Goal: Information Seeking & Learning: Learn about a topic

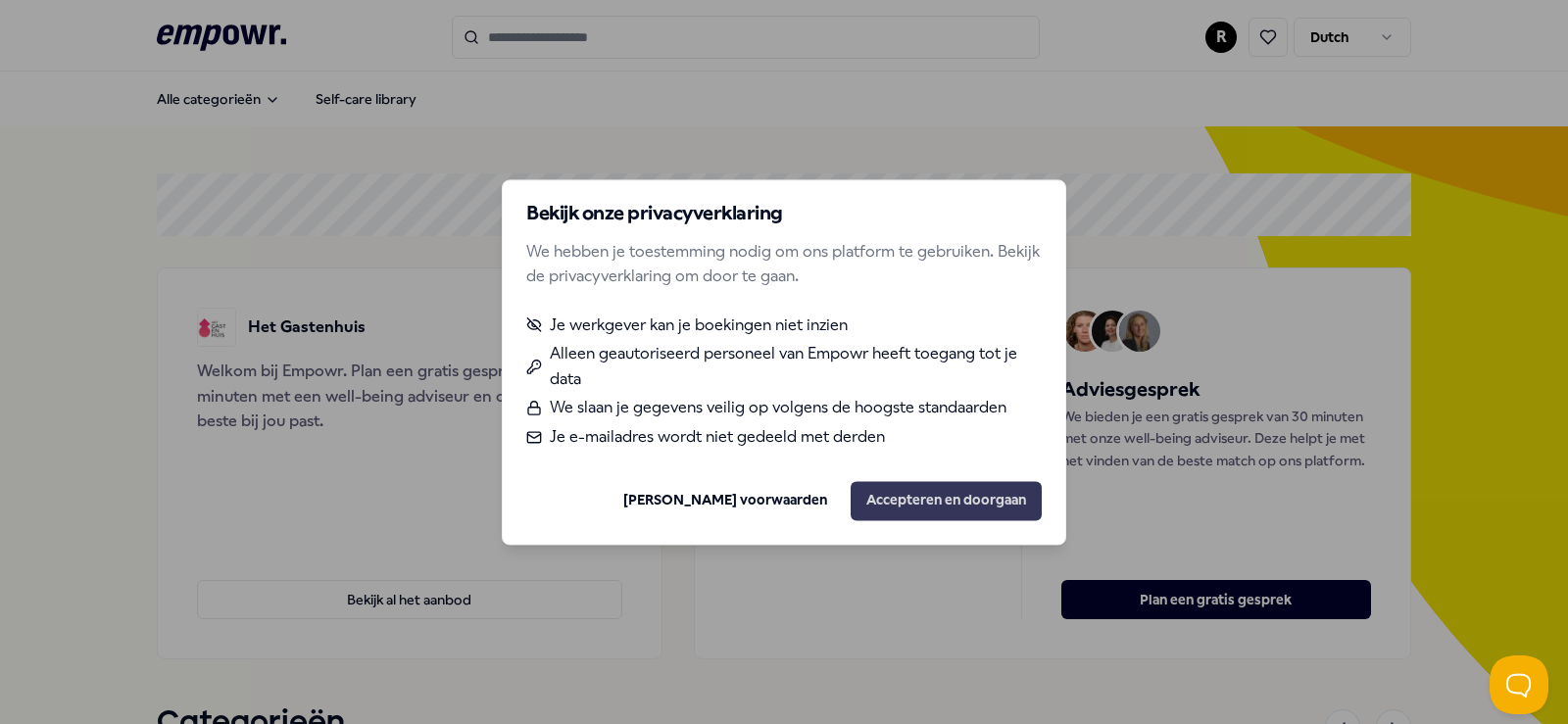
click at [952, 509] on button "Accepteren en doorgaan" at bounding box center [946, 500] width 191 height 39
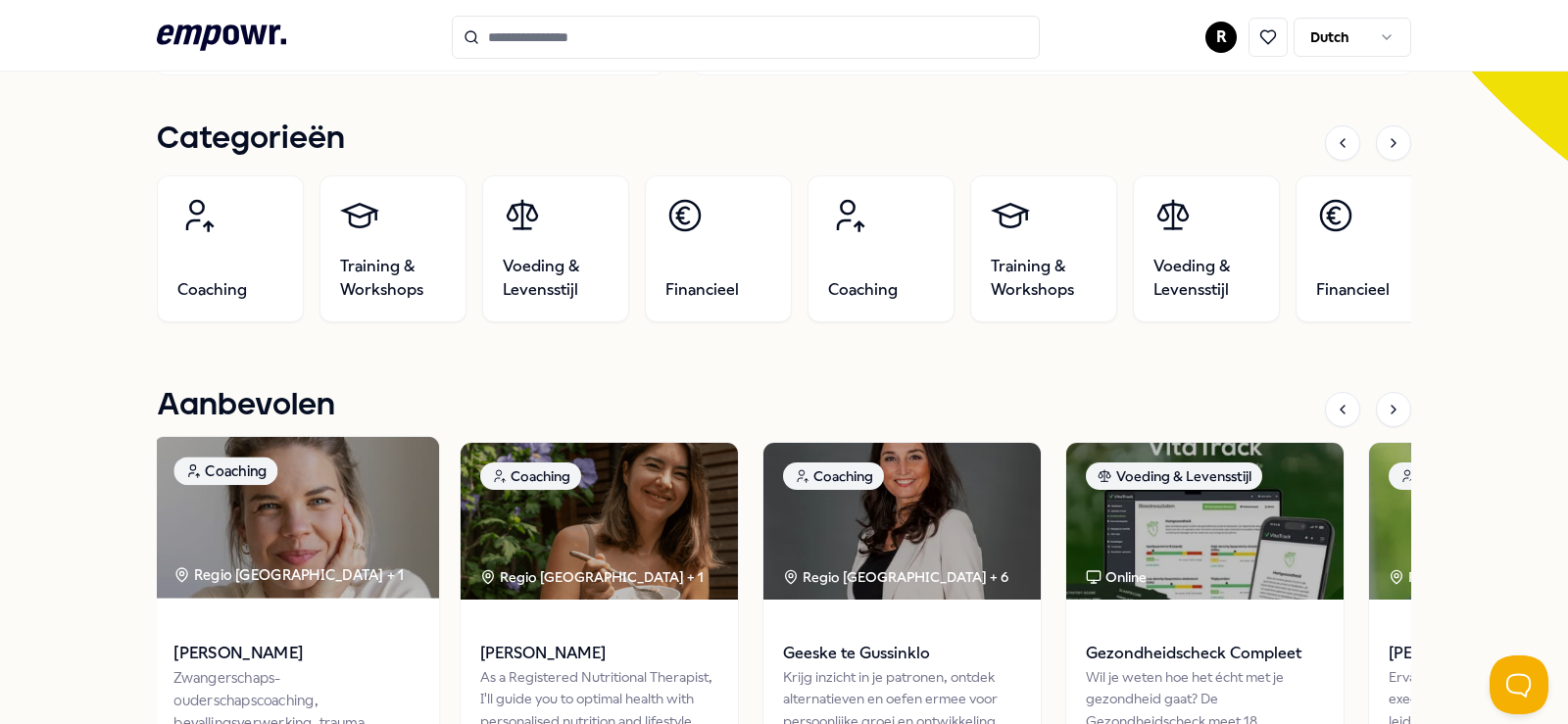
scroll to position [383, 0]
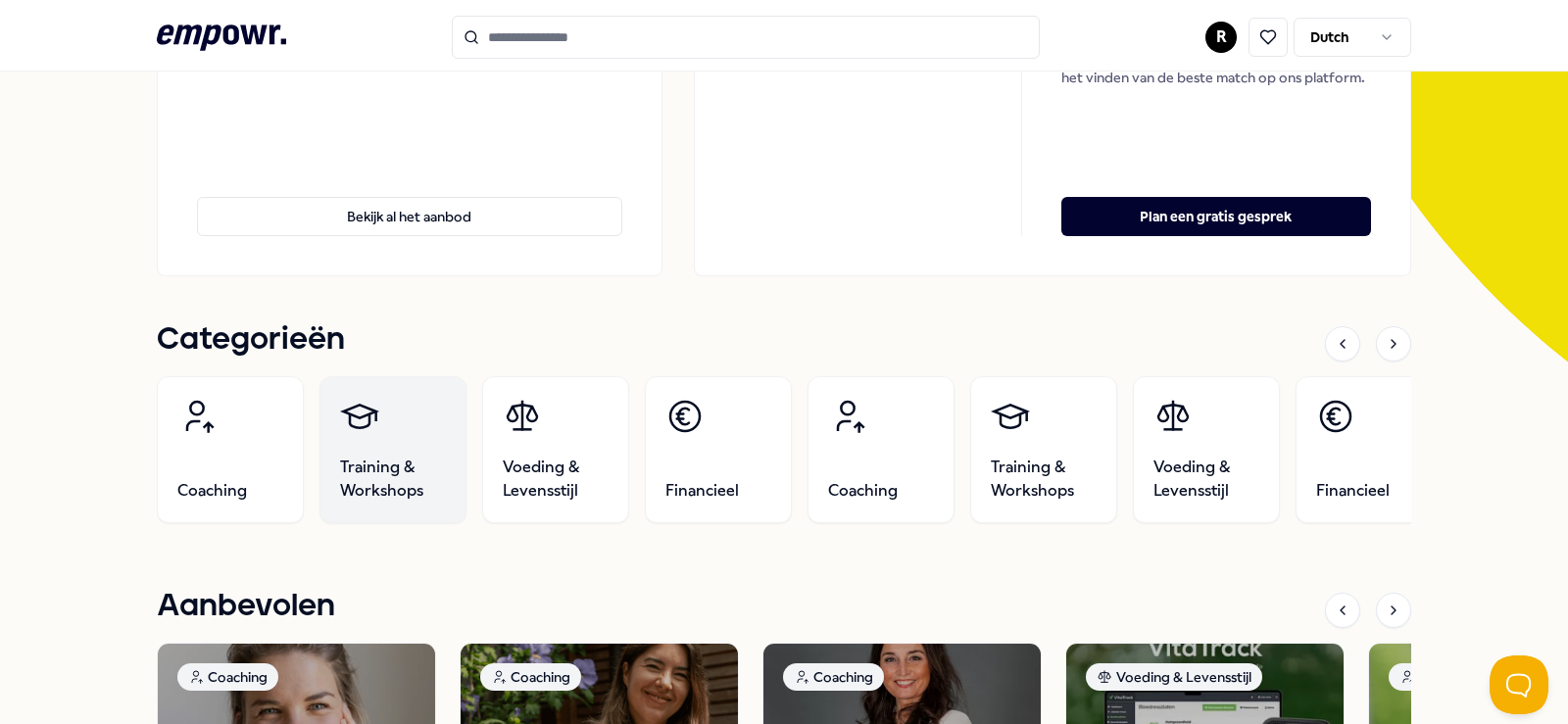
click at [374, 477] on span "Training & Workshops" at bounding box center [393, 478] width 105 height 47
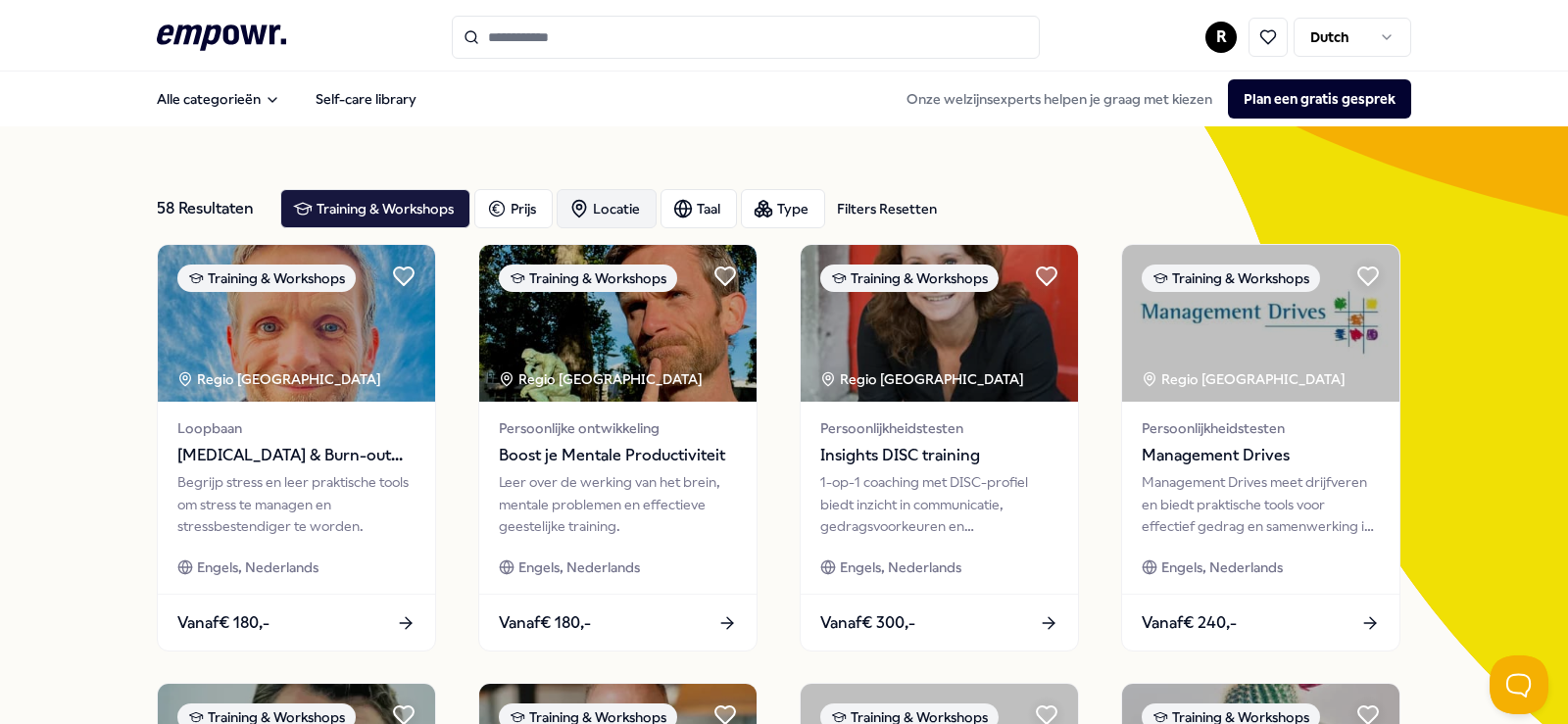
click at [602, 210] on div "Locatie" at bounding box center [607, 208] width 99 height 39
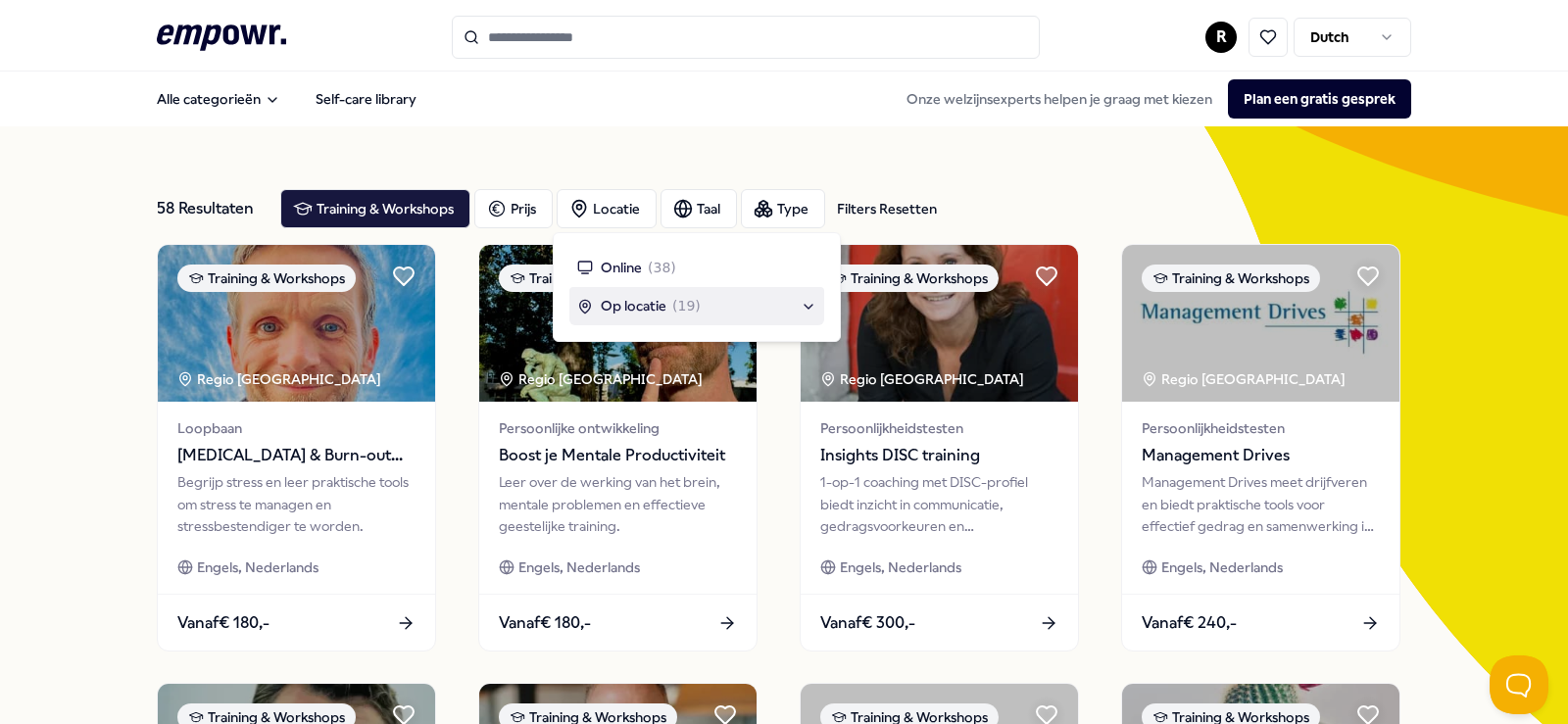
click at [611, 303] on span "Op locatie" at bounding box center [634, 306] width 66 height 22
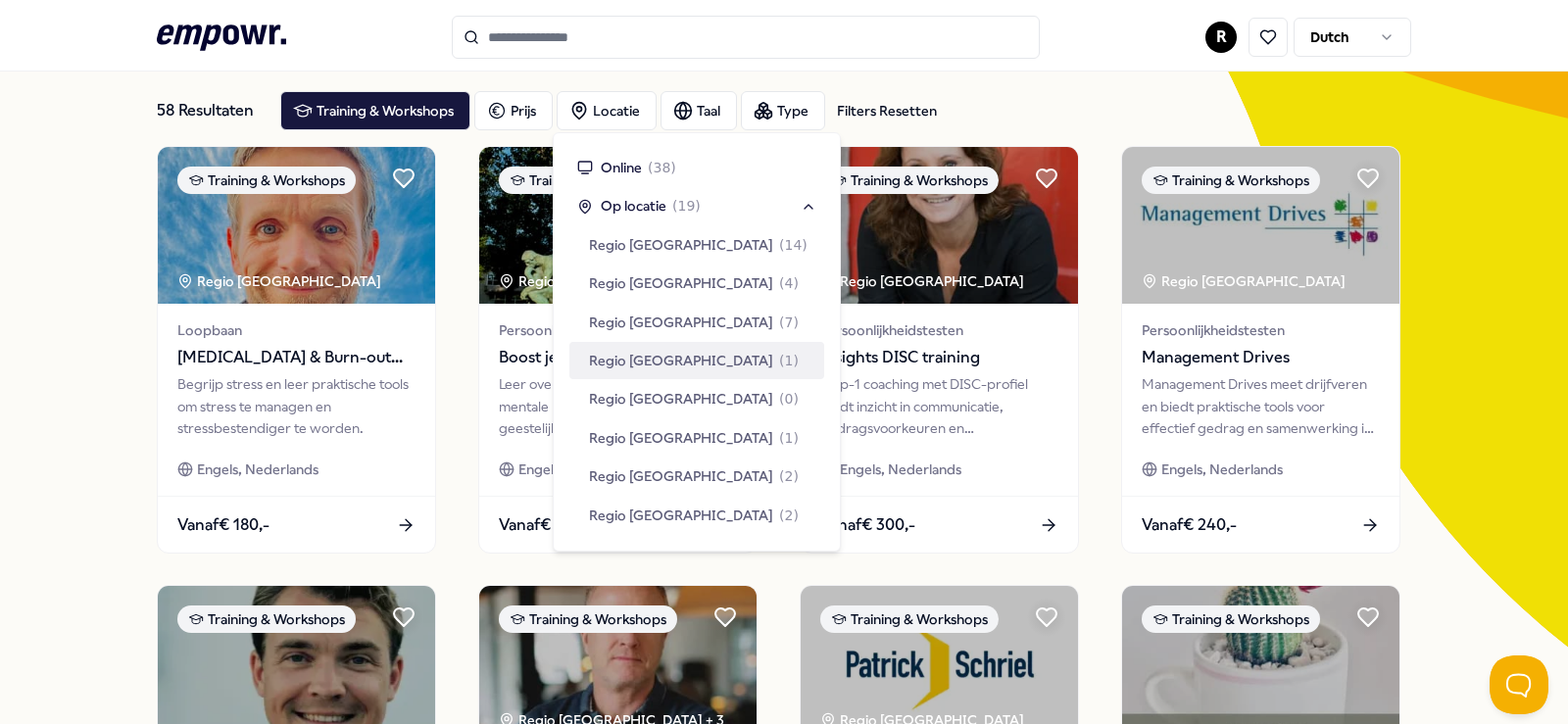
scroll to position [196, 0]
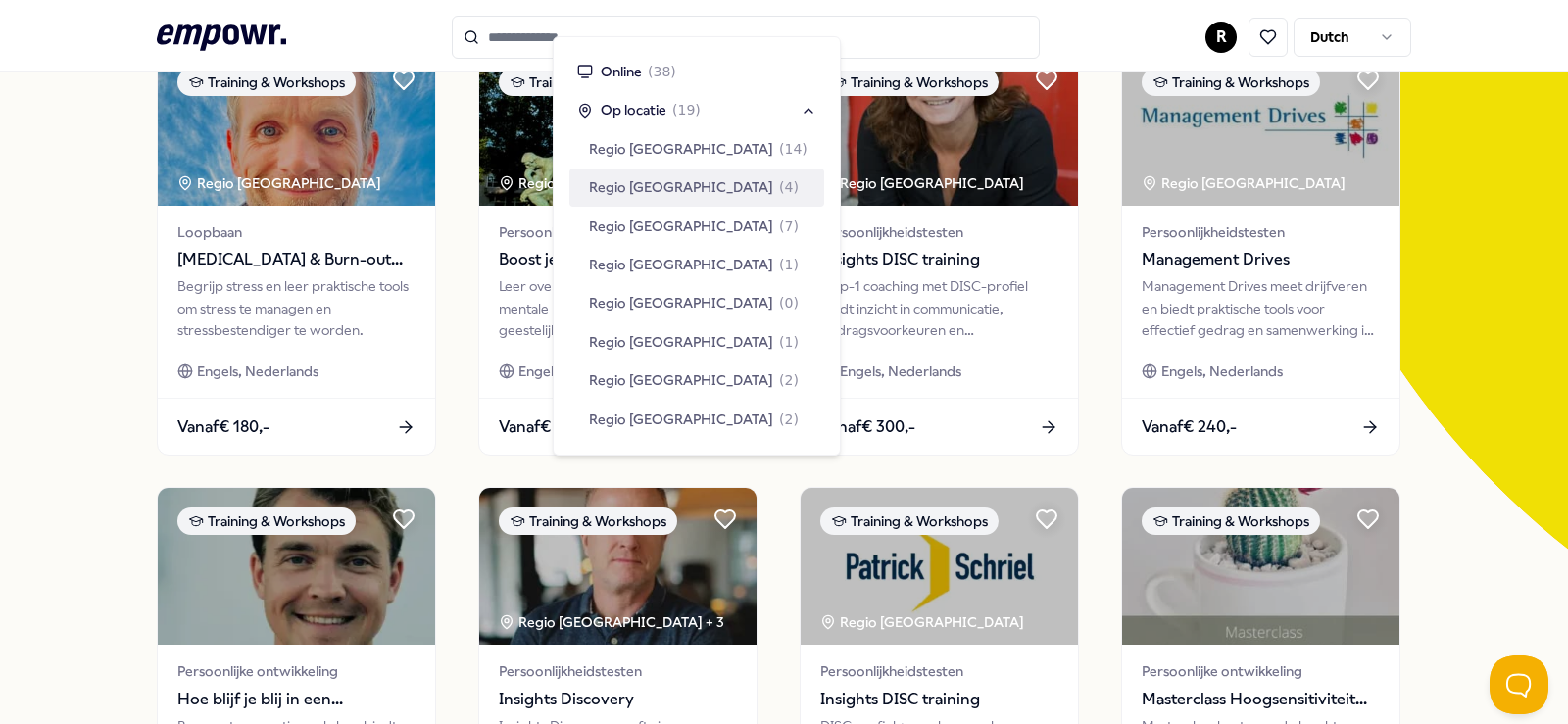
click at [661, 192] on span "Regio [GEOGRAPHIC_DATA]" at bounding box center [681, 187] width 184 height 22
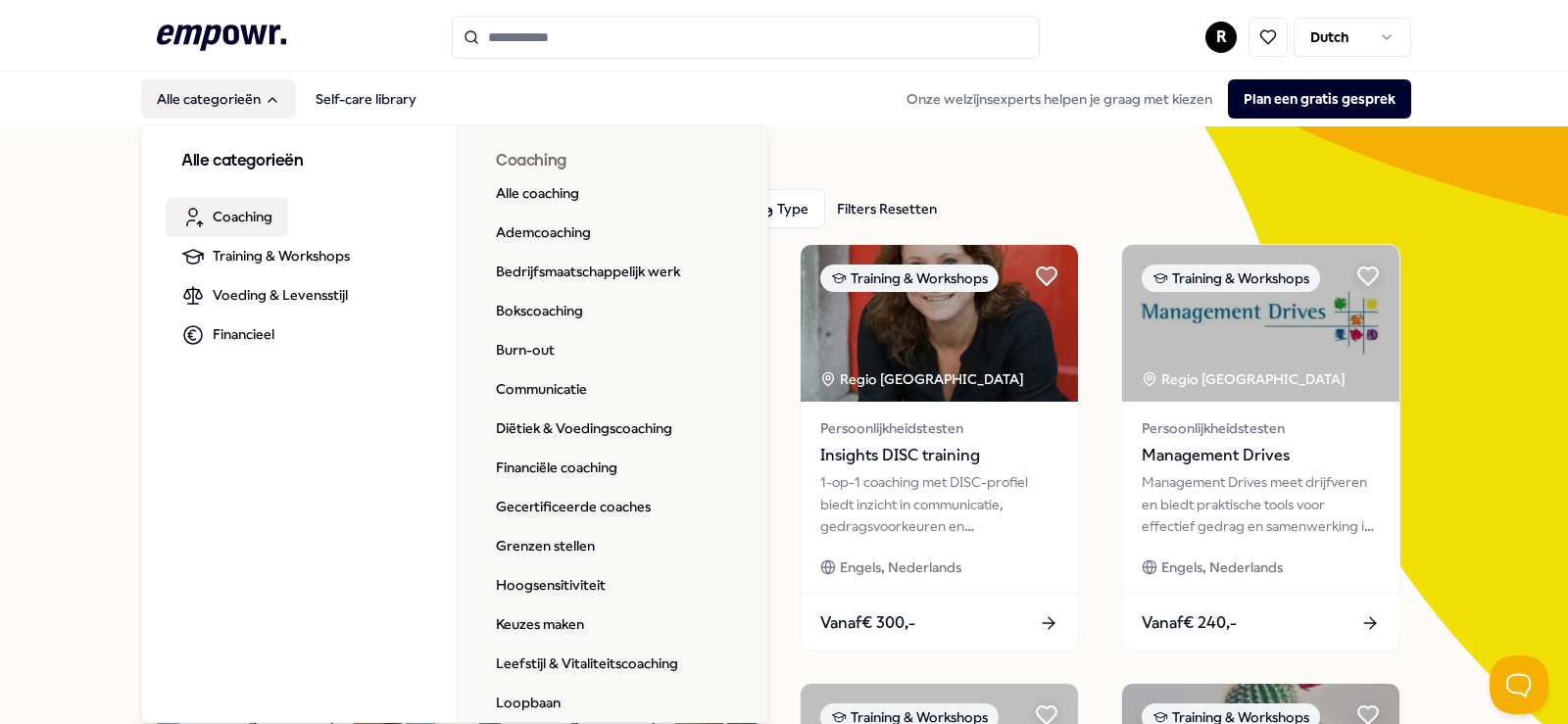
click at [233, 214] on span "Coaching" at bounding box center [243, 217] width 60 height 22
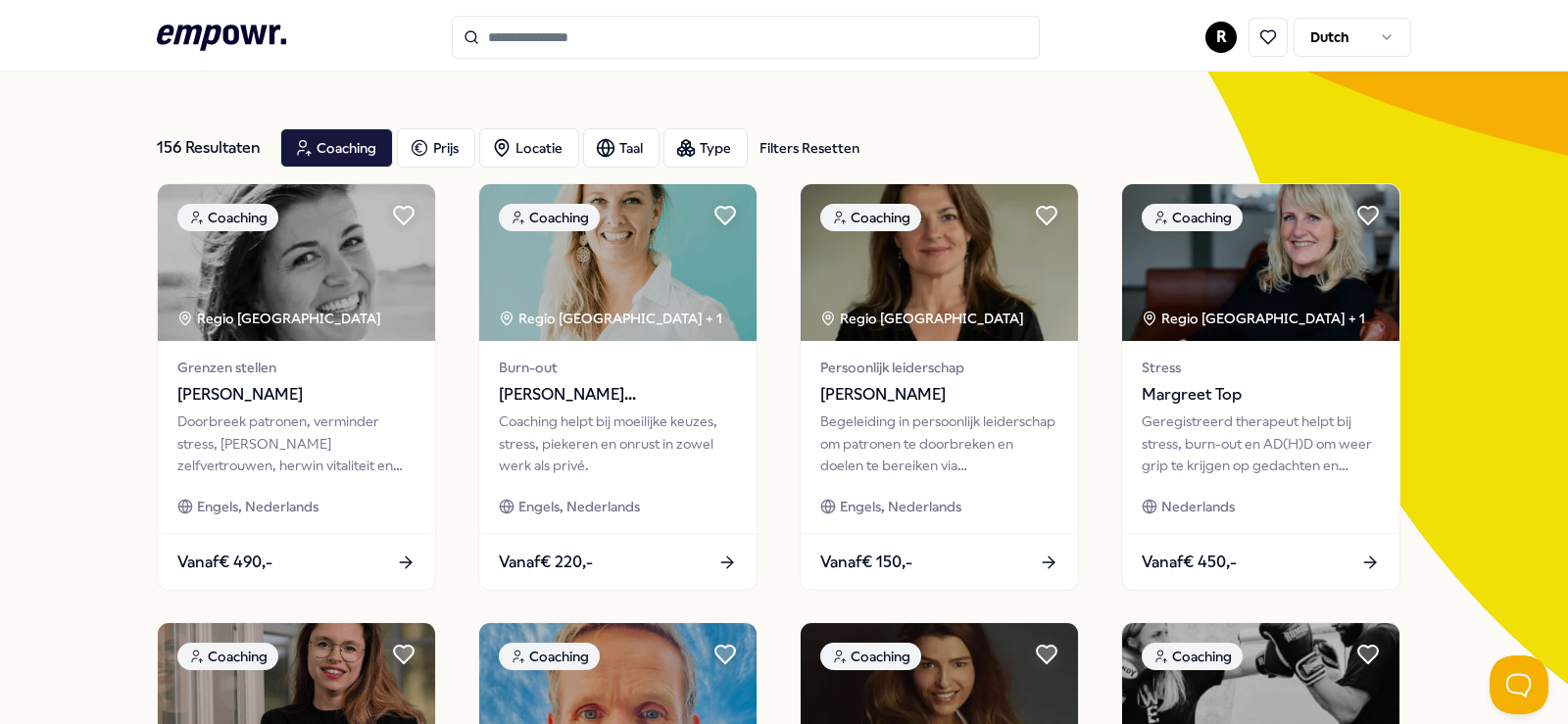
scroll to position [49, 0]
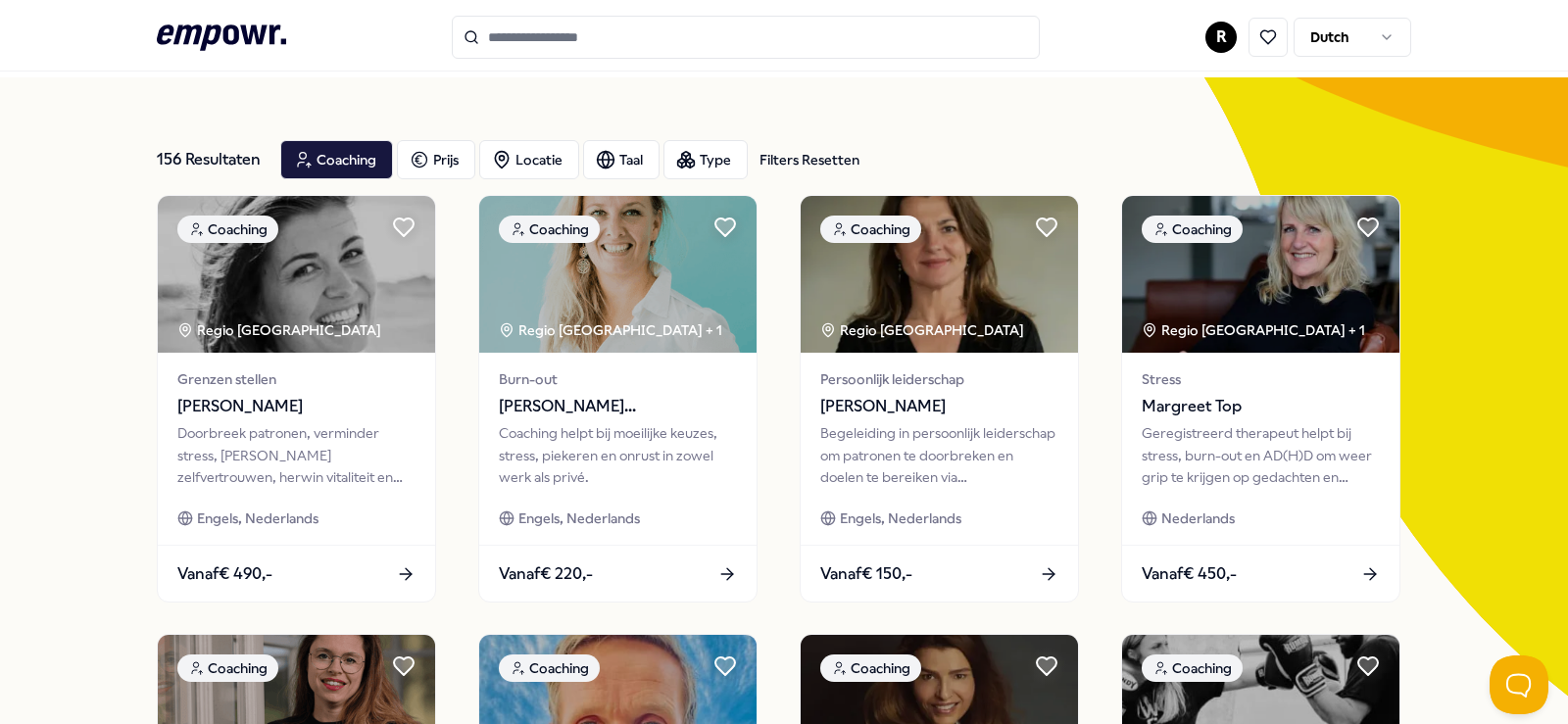
click at [787, 164] on div "Filters Resetten" at bounding box center [809, 160] width 99 height 22
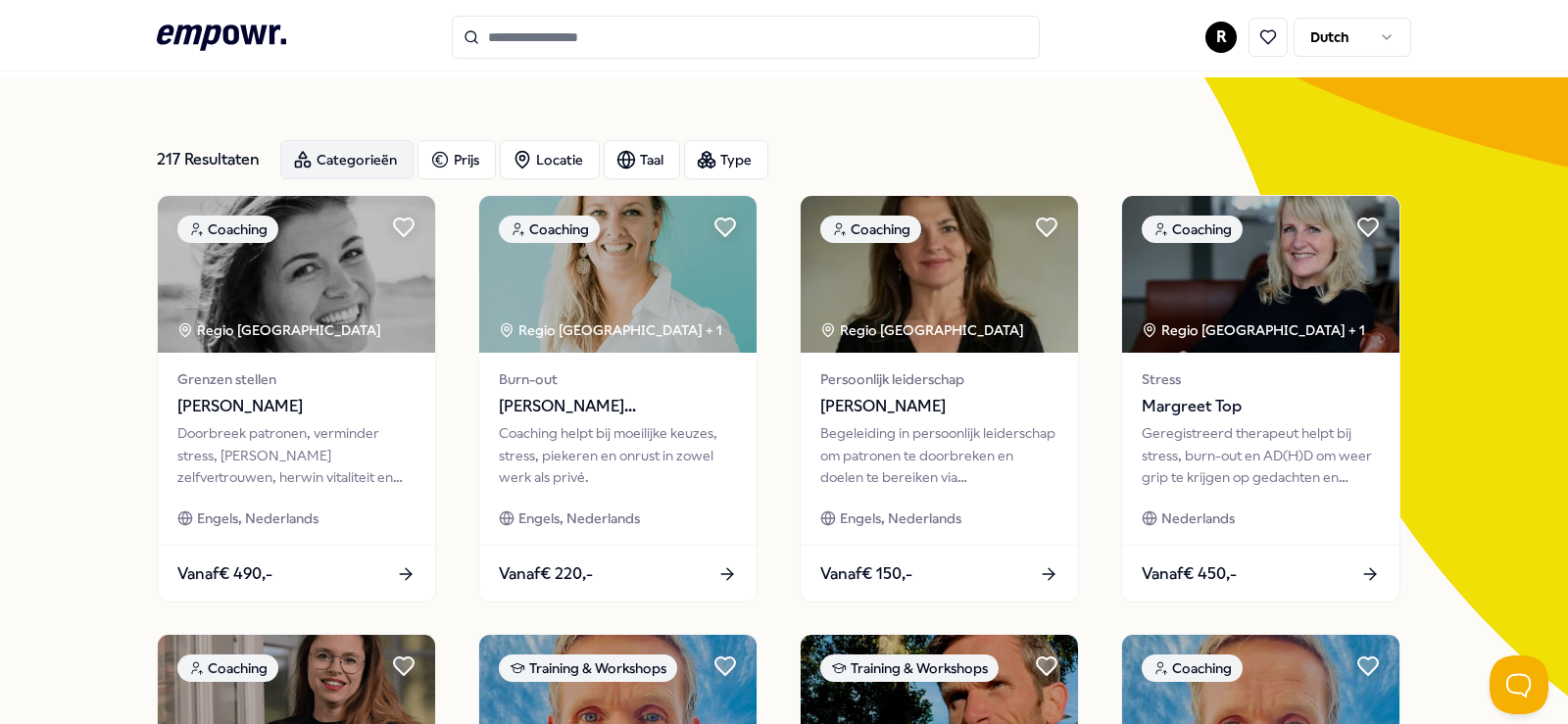
click at [345, 157] on div "Categorieën" at bounding box center [347, 159] width 133 height 39
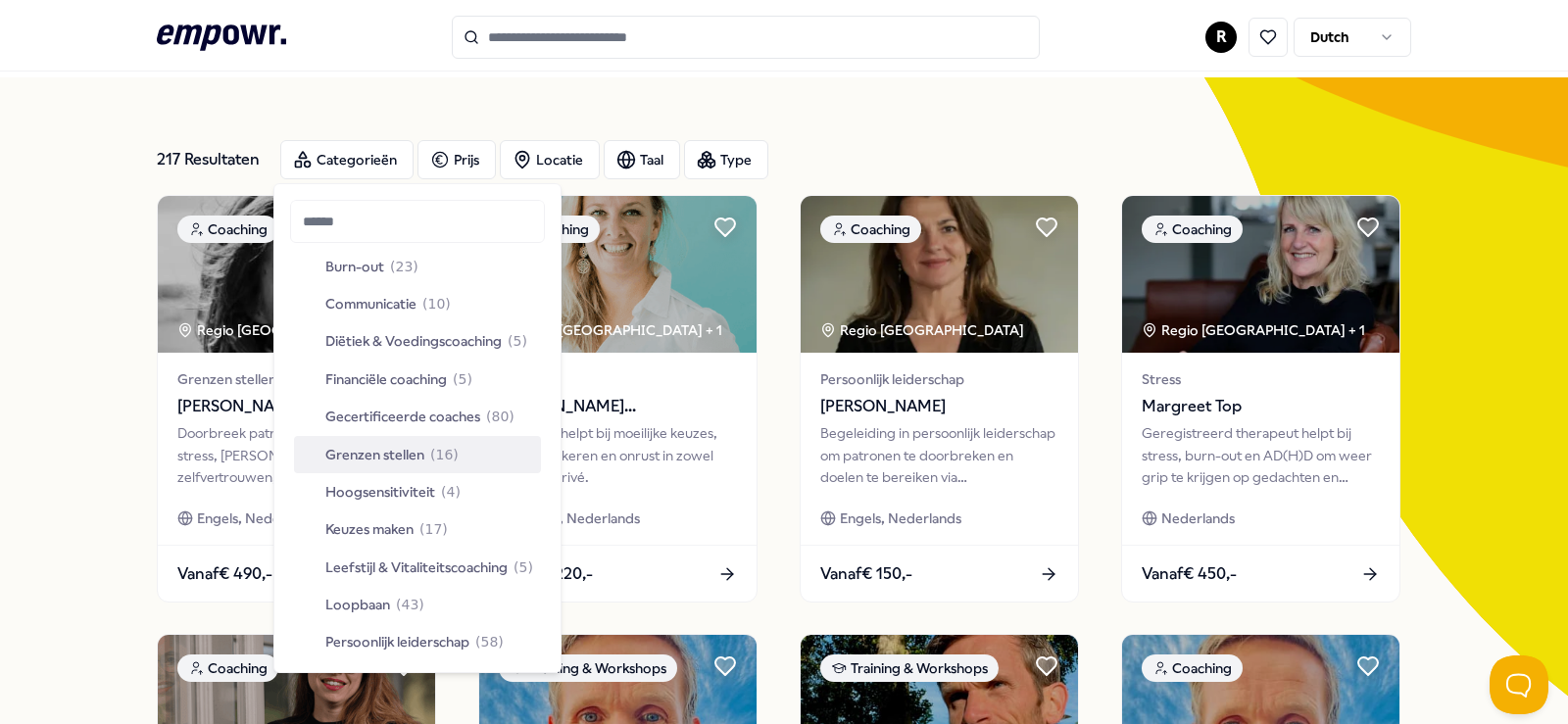
scroll to position [196, 0]
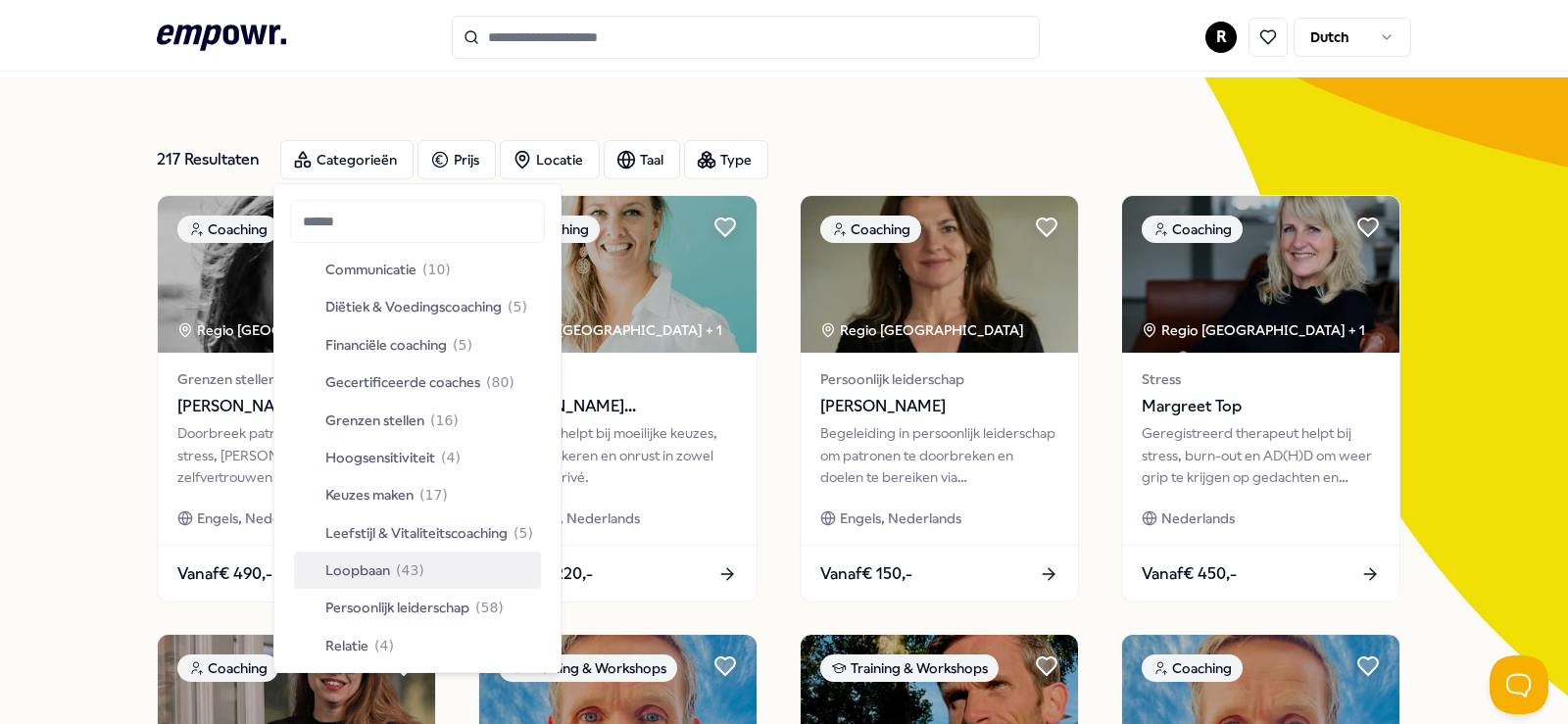
click at [361, 571] on span "Loopbaan" at bounding box center [357, 570] width 65 height 22
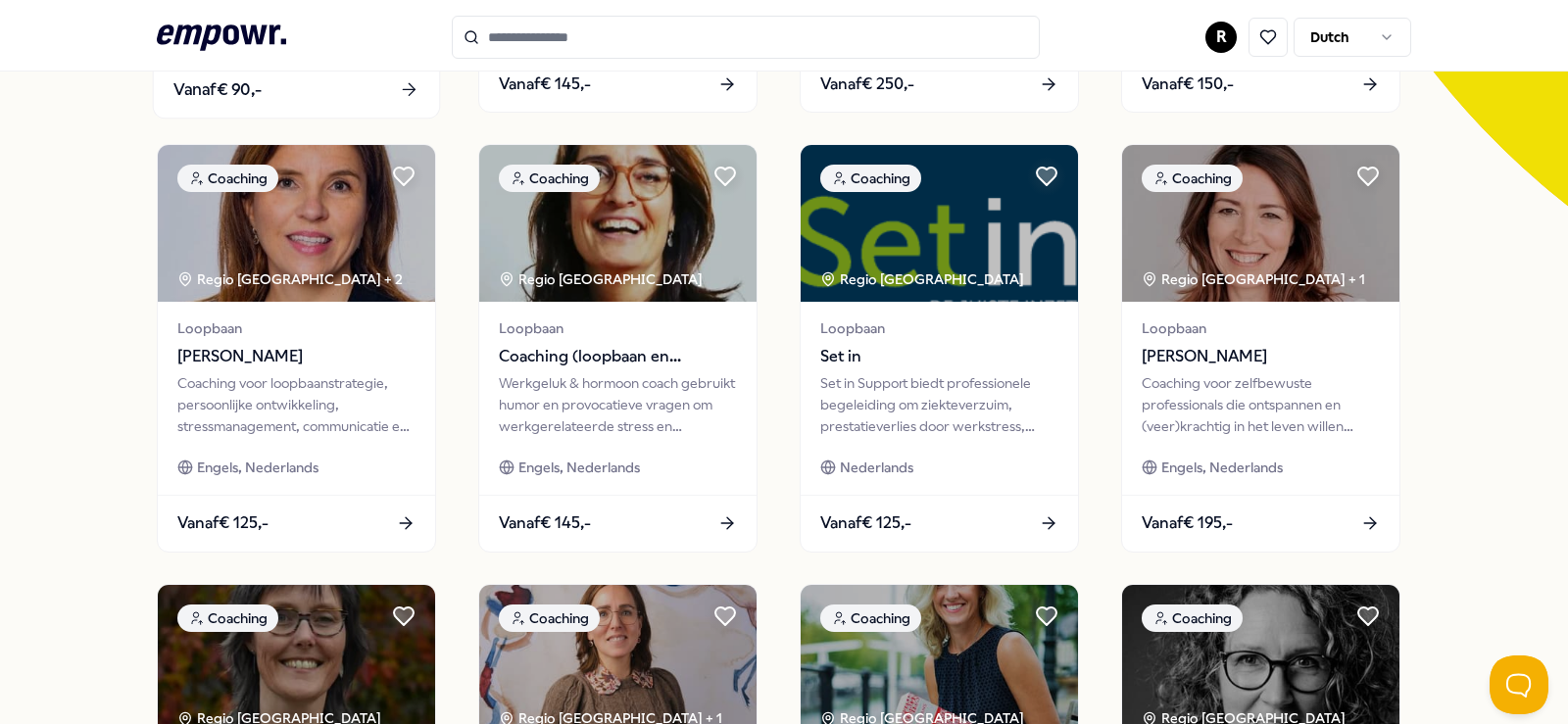
scroll to position [49, 0]
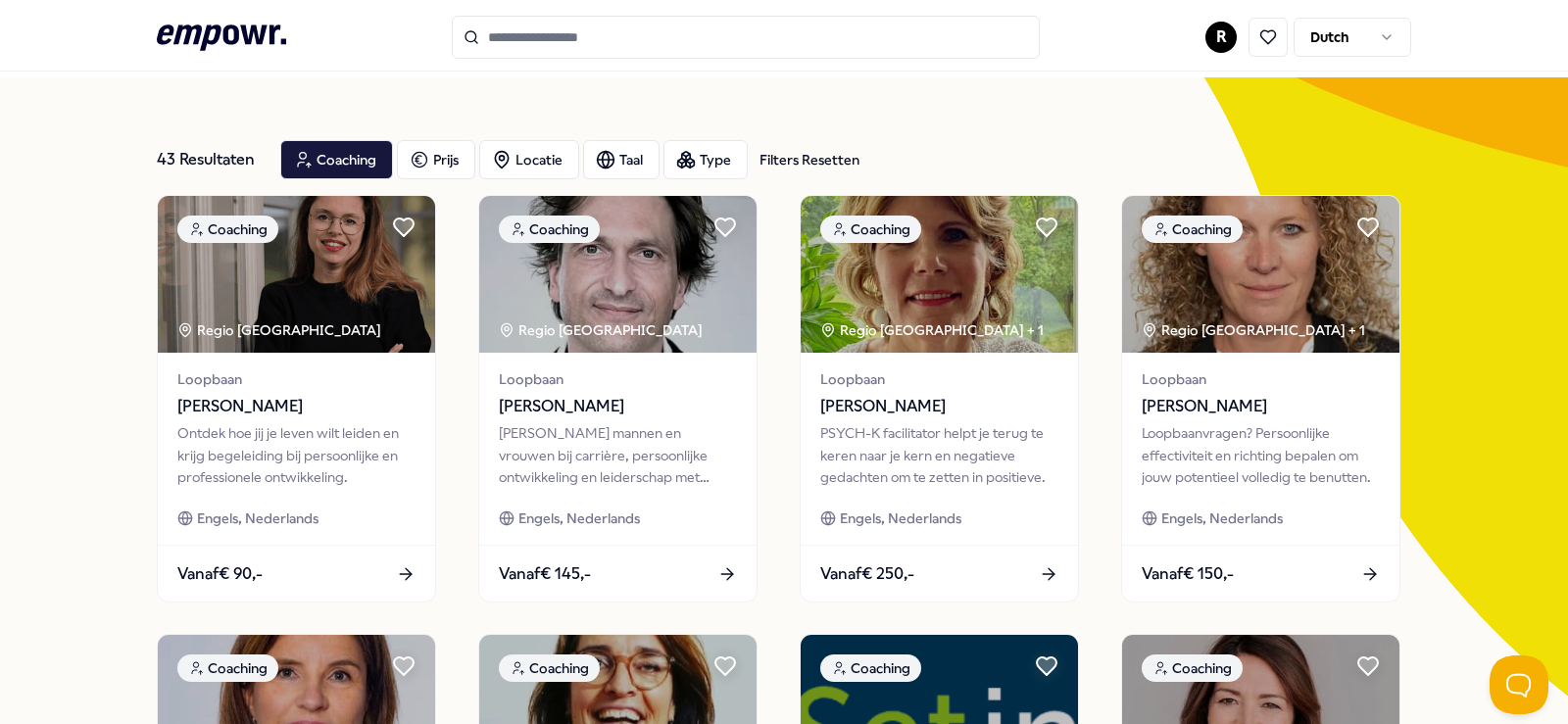
click at [707, 33] on input "Search for products, categories or subcategories" at bounding box center [745, 37] width 588 height 43
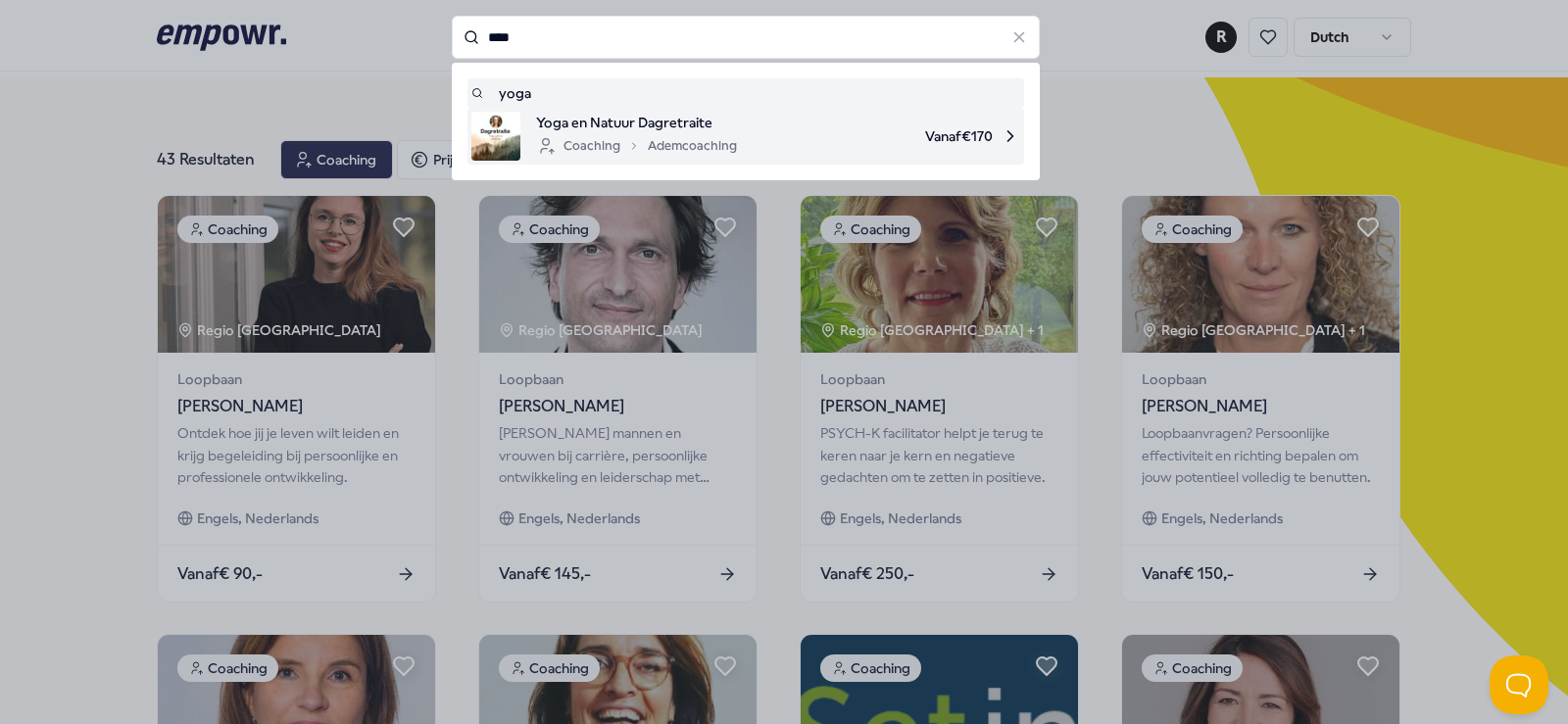
click at [689, 128] on span "Yoga en Natuur Dagretraite" at bounding box center [637, 122] width 201 height 22
type input "****"
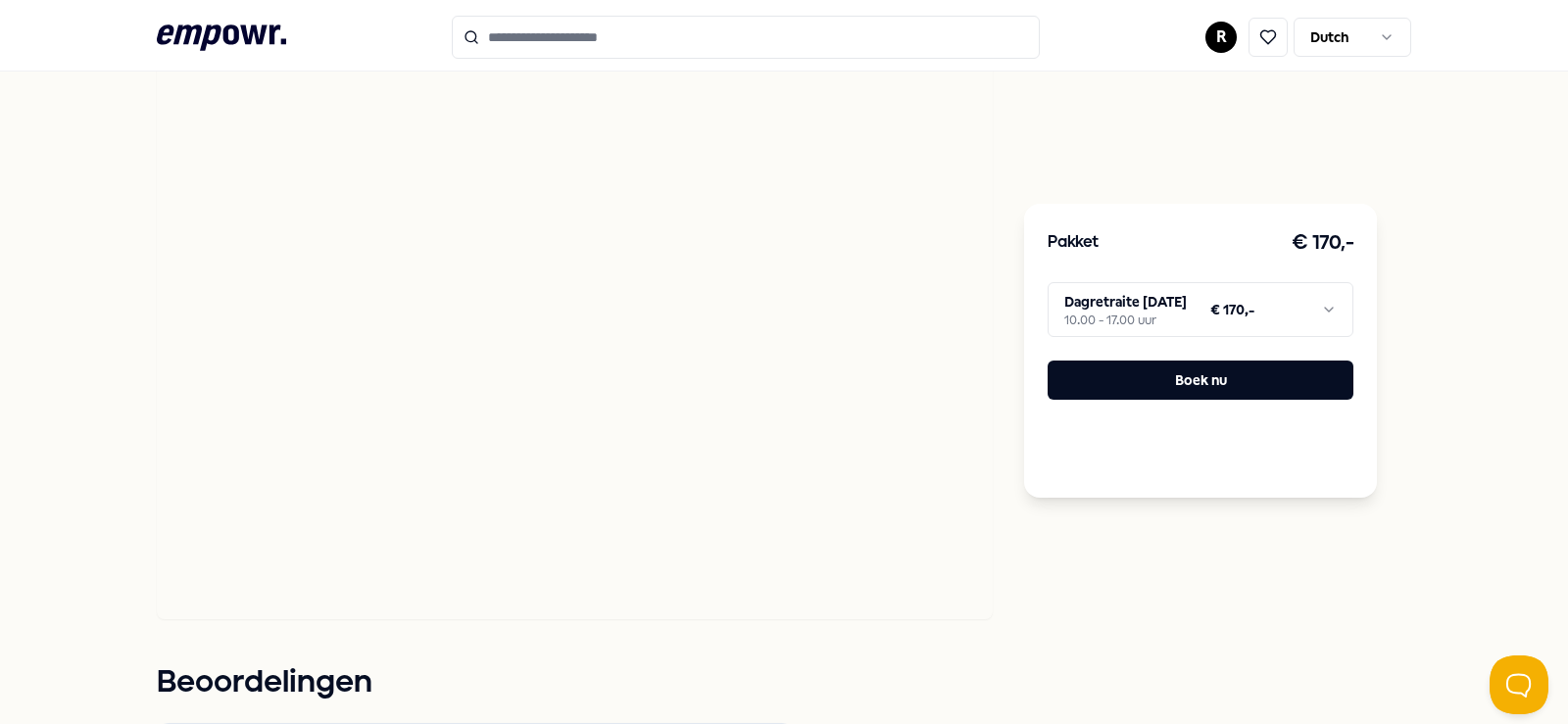
scroll to position [441, 0]
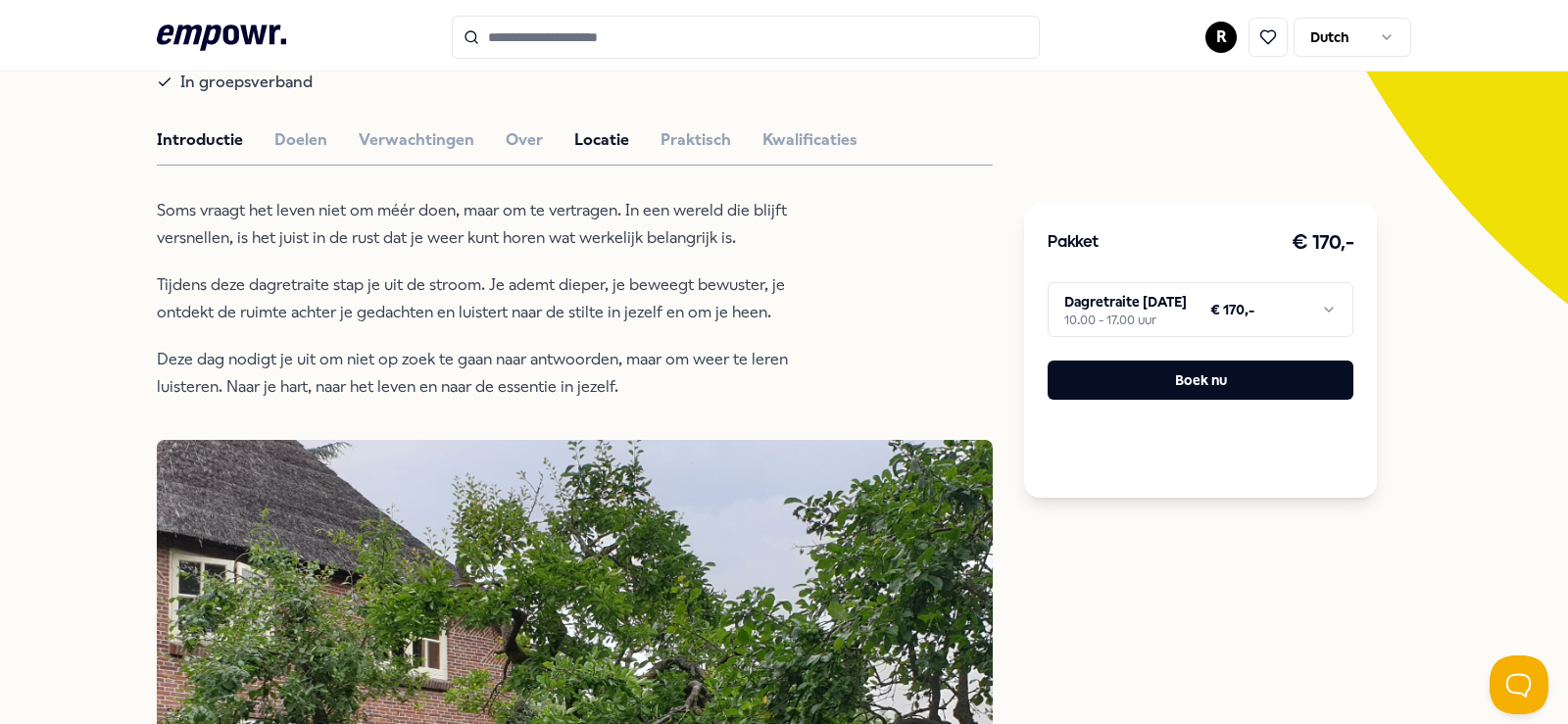
click at [585, 141] on button "Locatie" at bounding box center [601, 140] width 55 height 26
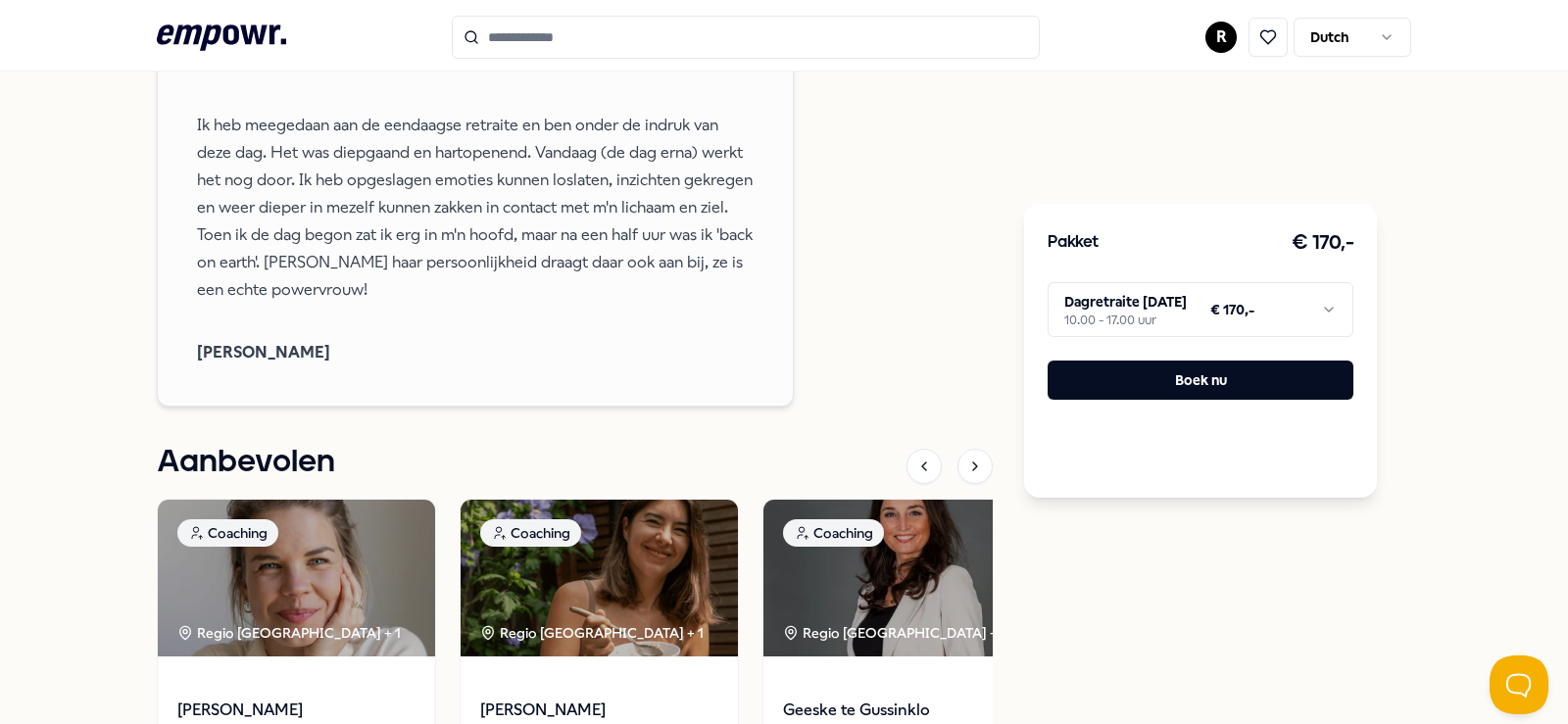
scroll to position [2684, 0]
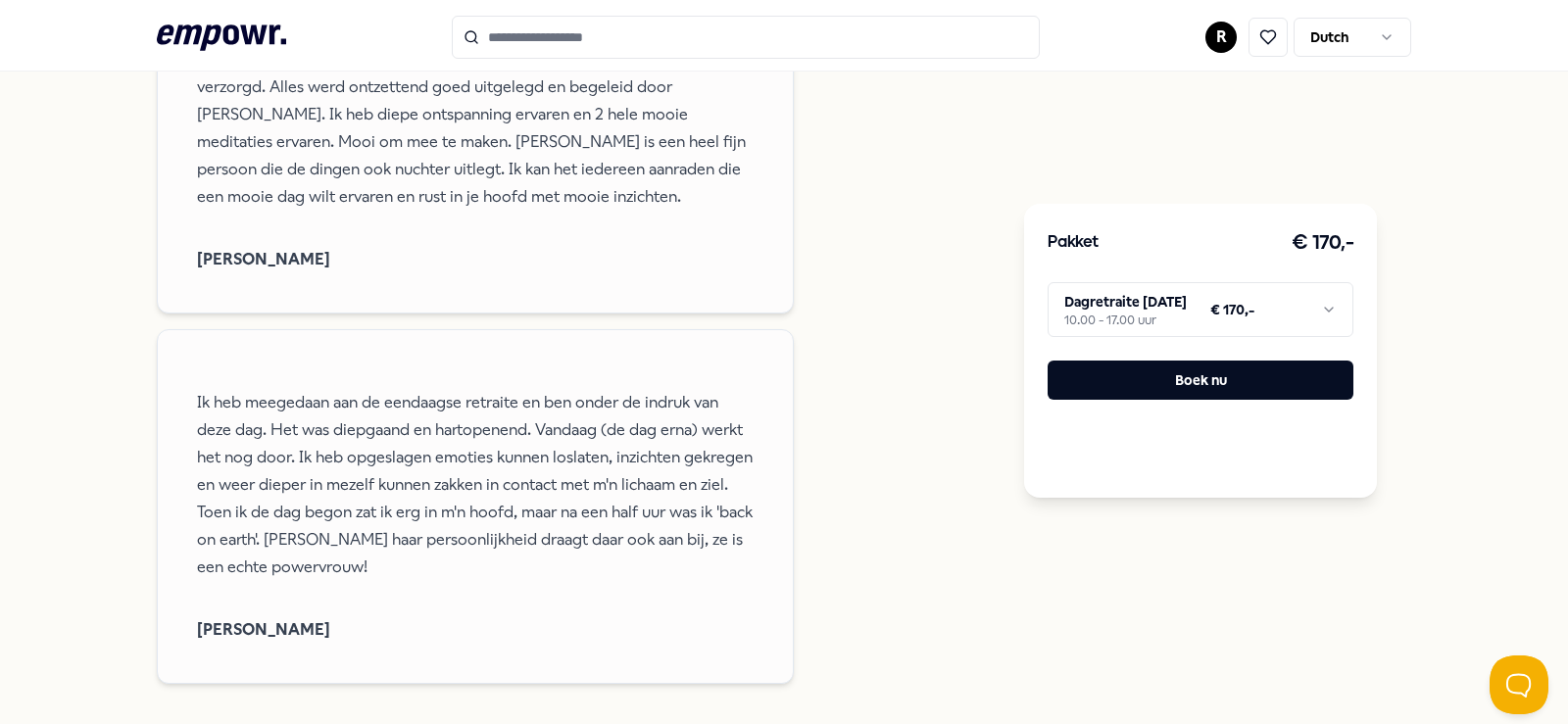
click at [1217, 38] on html ".empowr-logo_svg__cls-1{fill:#03032f} R Dutch Alle categorieën Self-care librar…" at bounding box center [784, 362] width 1568 height 724
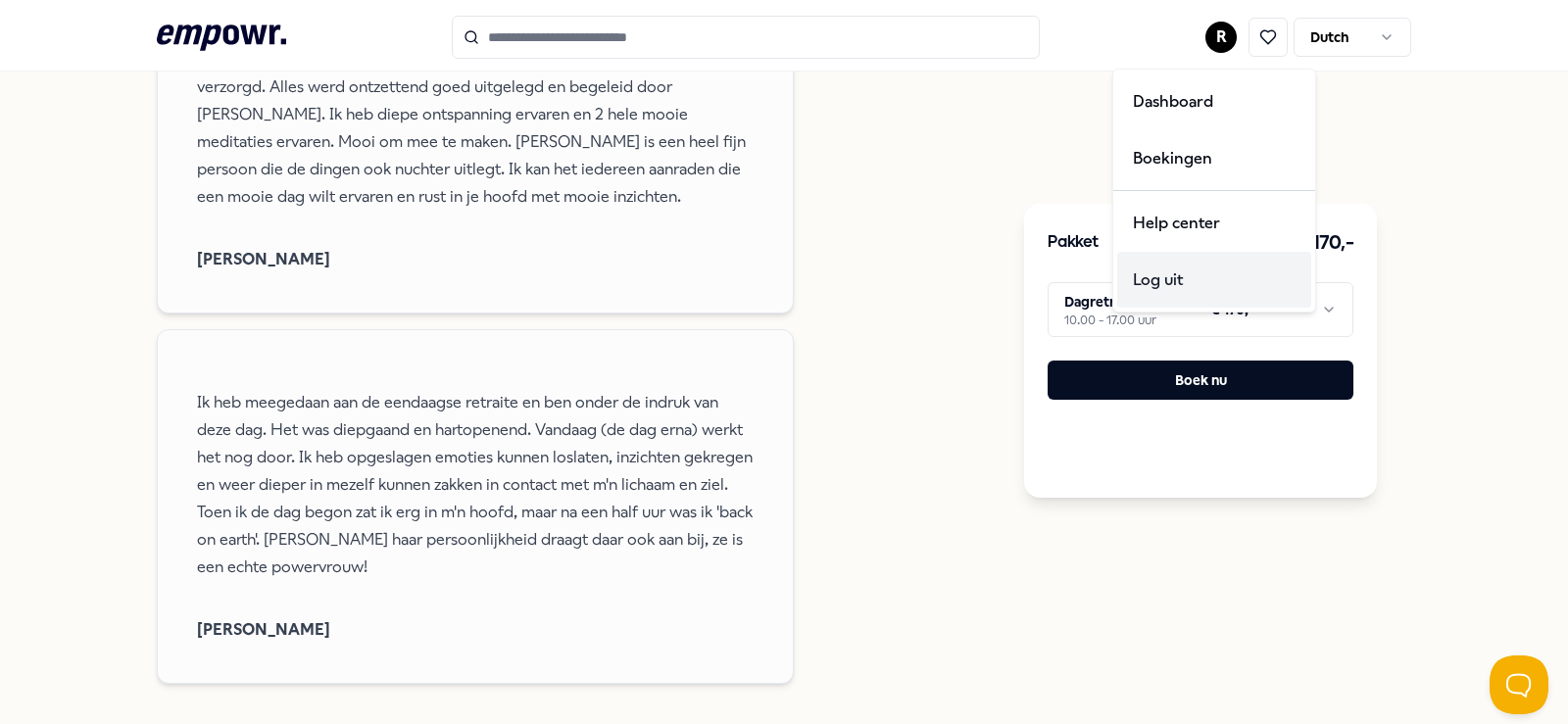
click at [1147, 278] on div "Log uit" at bounding box center [1214, 279] width 194 height 57
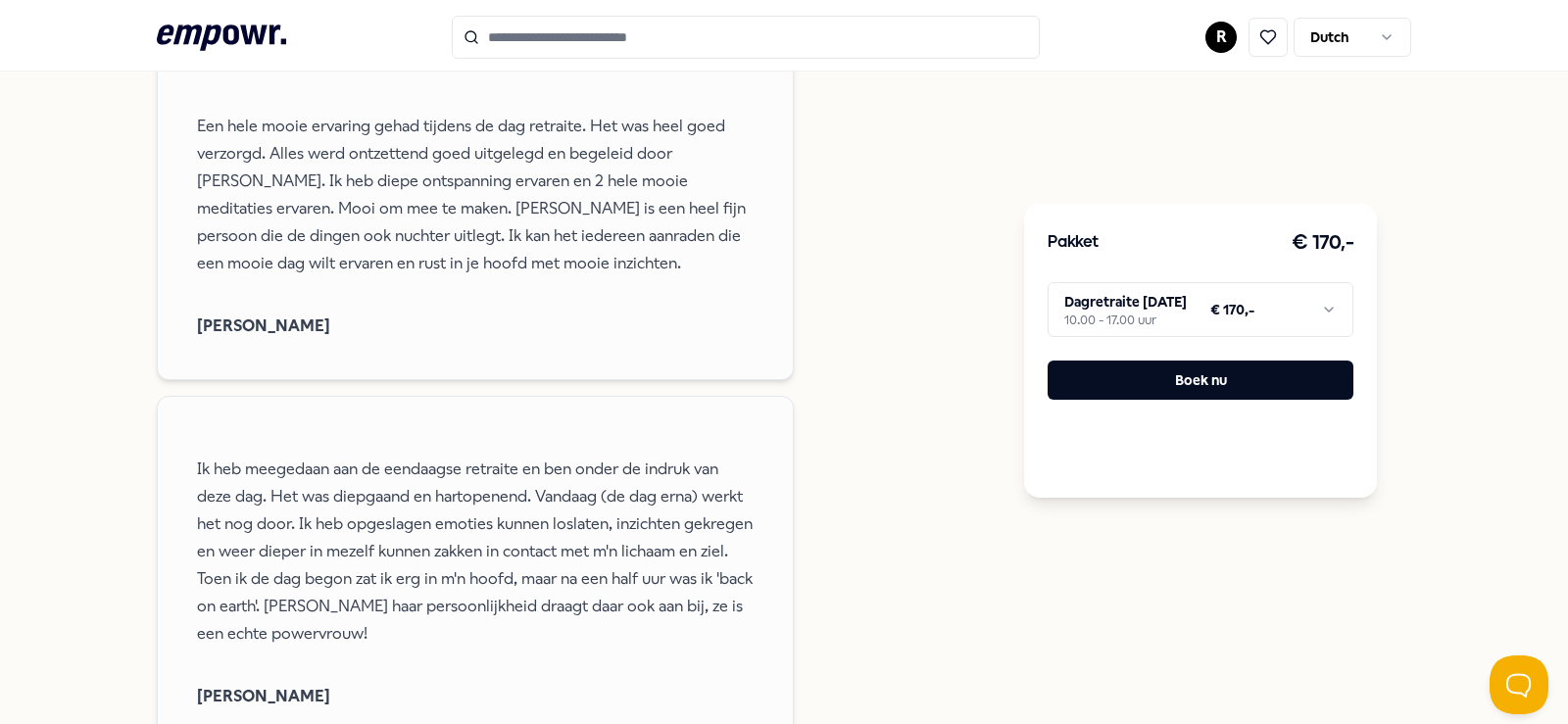
scroll to position [2779, 0]
